Goal: Task Accomplishment & Management: Use online tool/utility

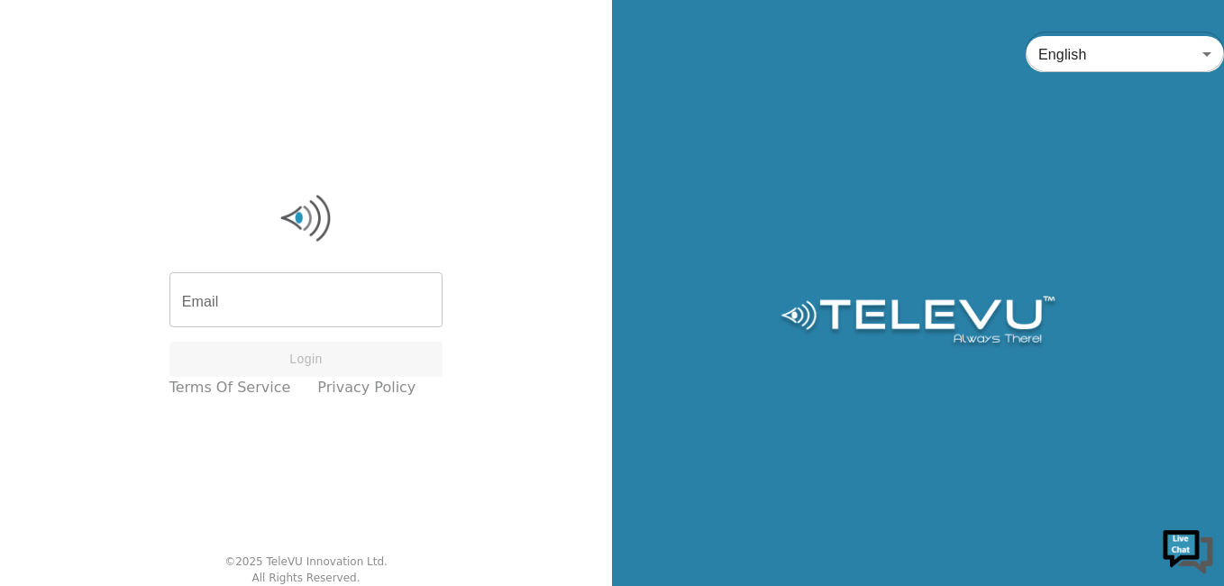
click at [298, 307] on input "Email" at bounding box center [306, 302] width 274 height 50
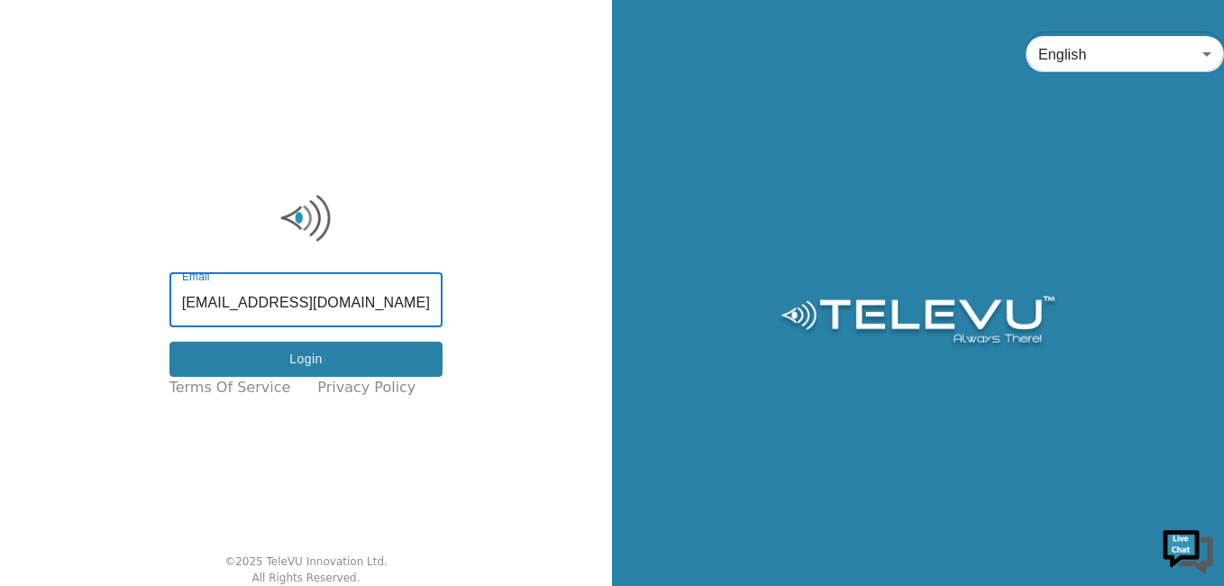
type input "[EMAIL_ADDRESS][DOMAIN_NAME]"
click at [291, 356] on button "Login" at bounding box center [306, 359] width 274 height 35
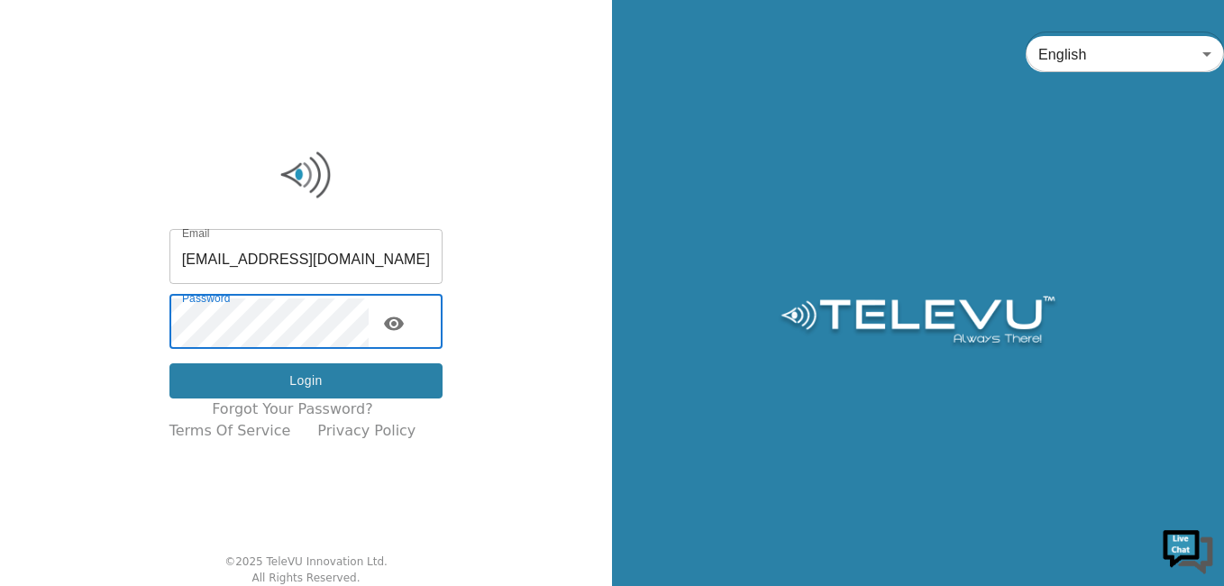
click at [292, 370] on button "Login" at bounding box center [306, 380] width 274 height 35
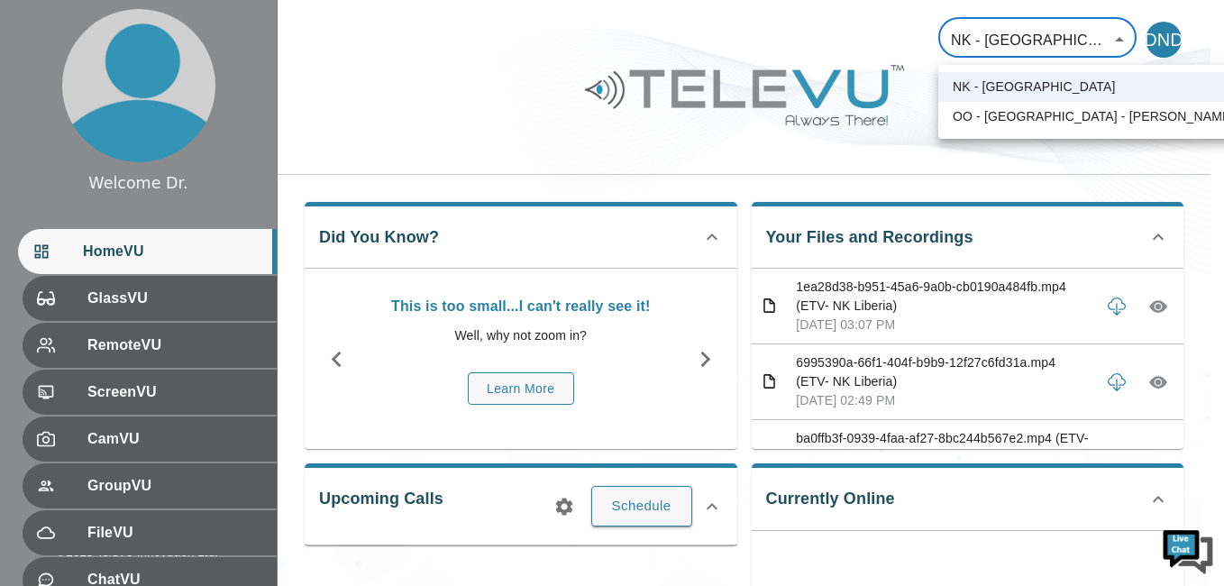
click at [398, 92] on div at bounding box center [612, 293] width 1224 height 586
